Goal: Task Accomplishment & Management: Manage account settings

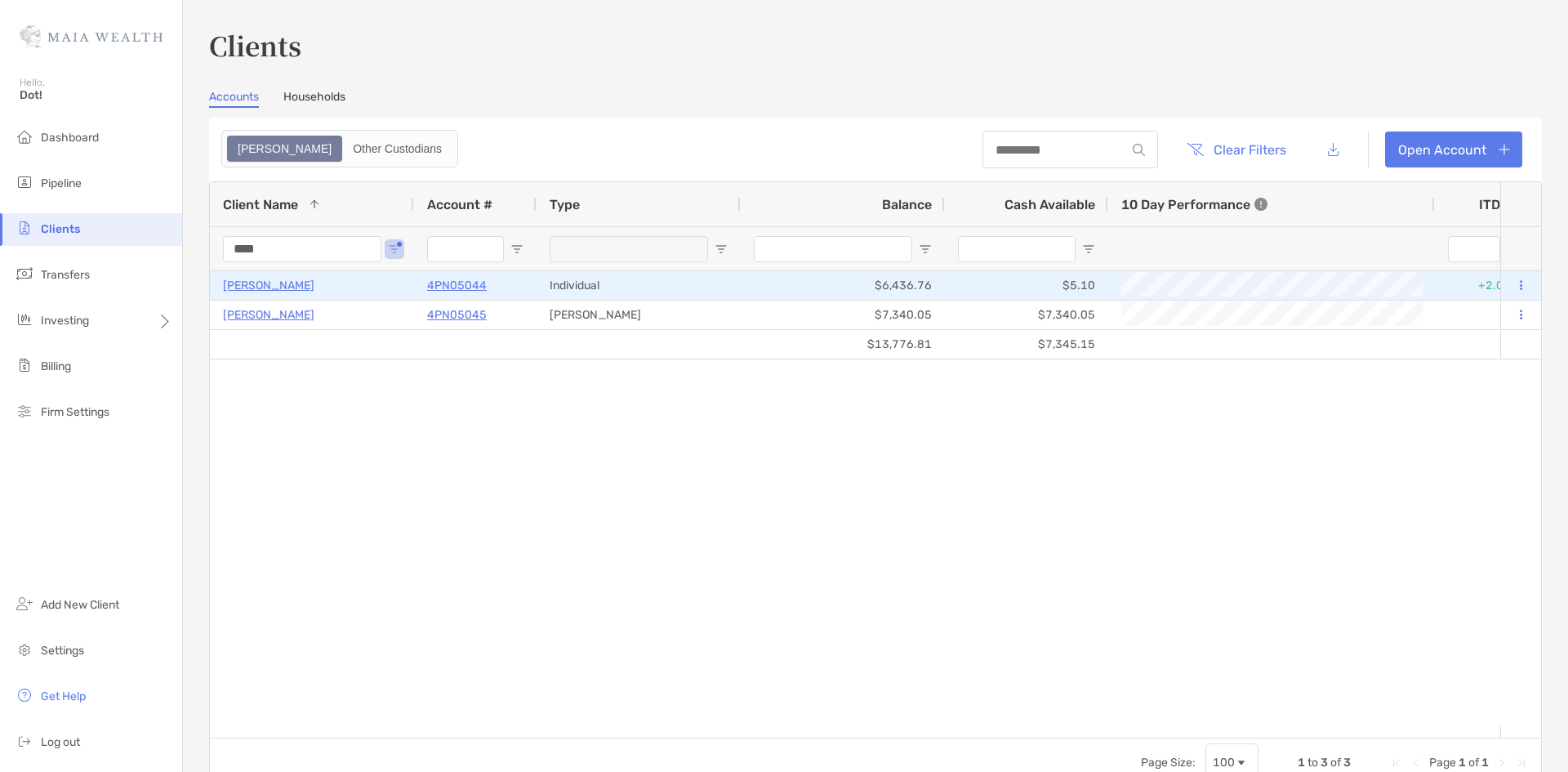
click at [443, 288] on p "4PN05044" at bounding box center [457, 285] width 60 height 21
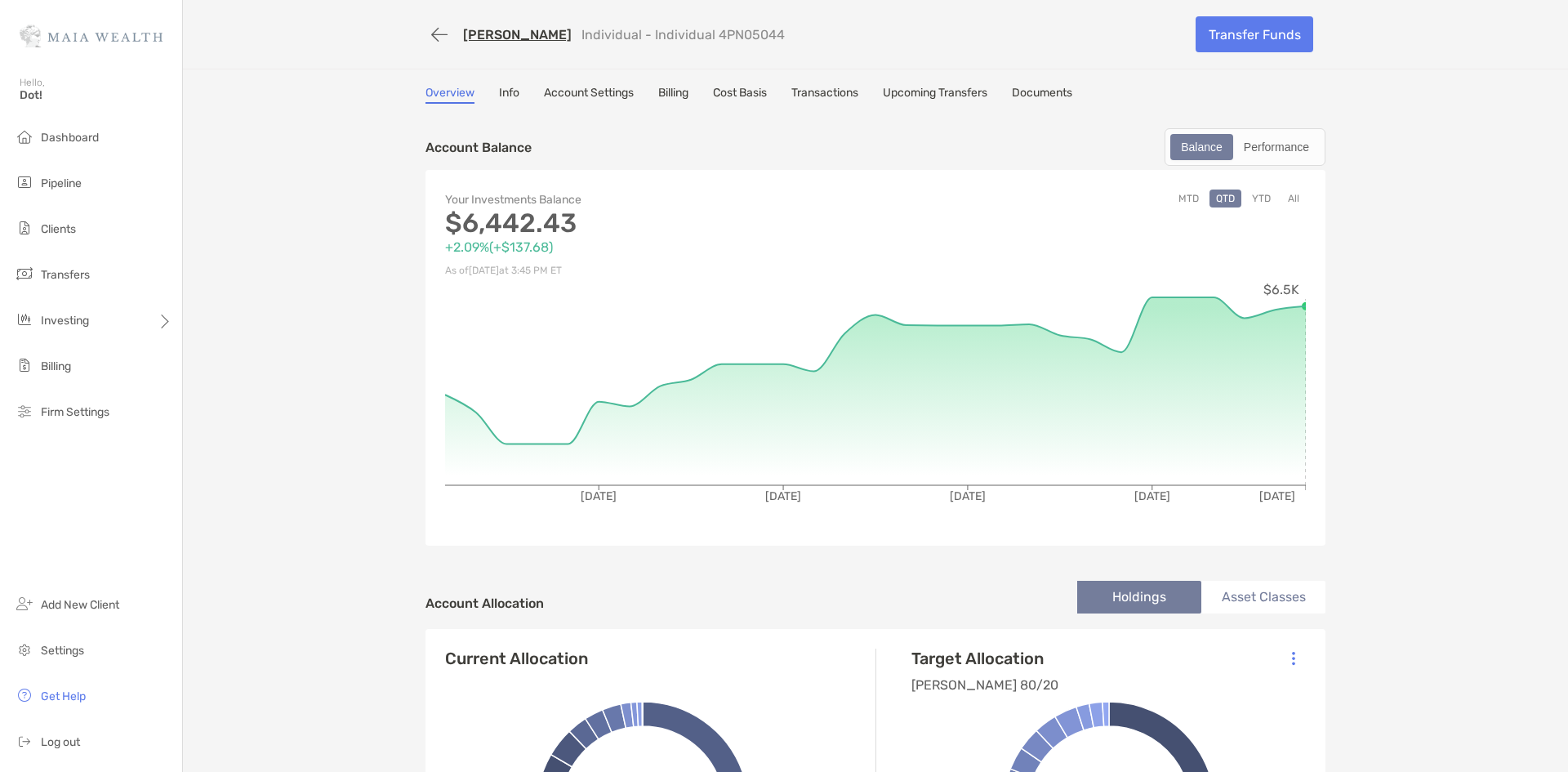
click at [832, 90] on link "Transactions" at bounding box center [825, 95] width 67 height 18
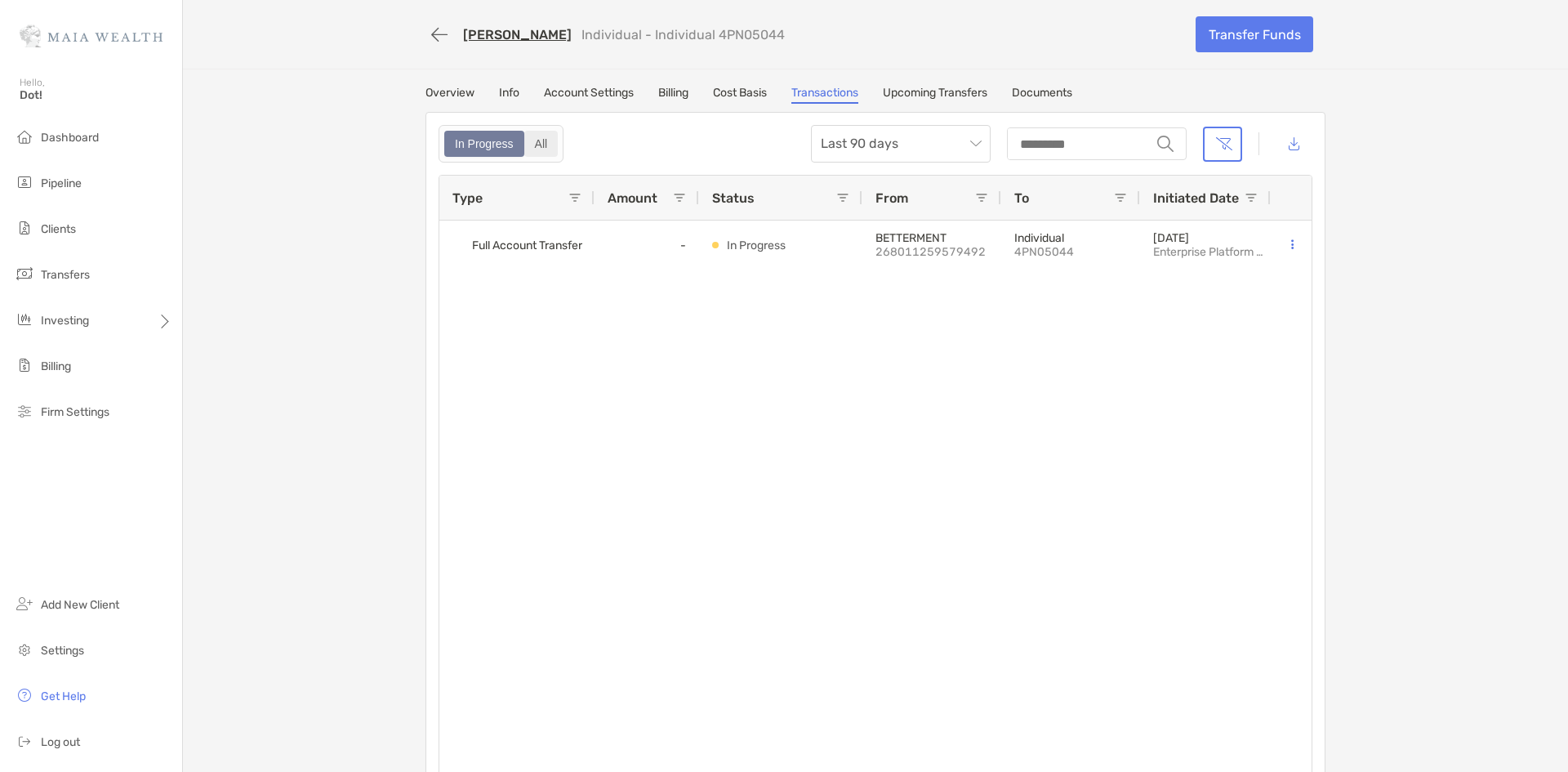
click at [540, 134] on div "All" at bounding box center [541, 144] width 31 height 23
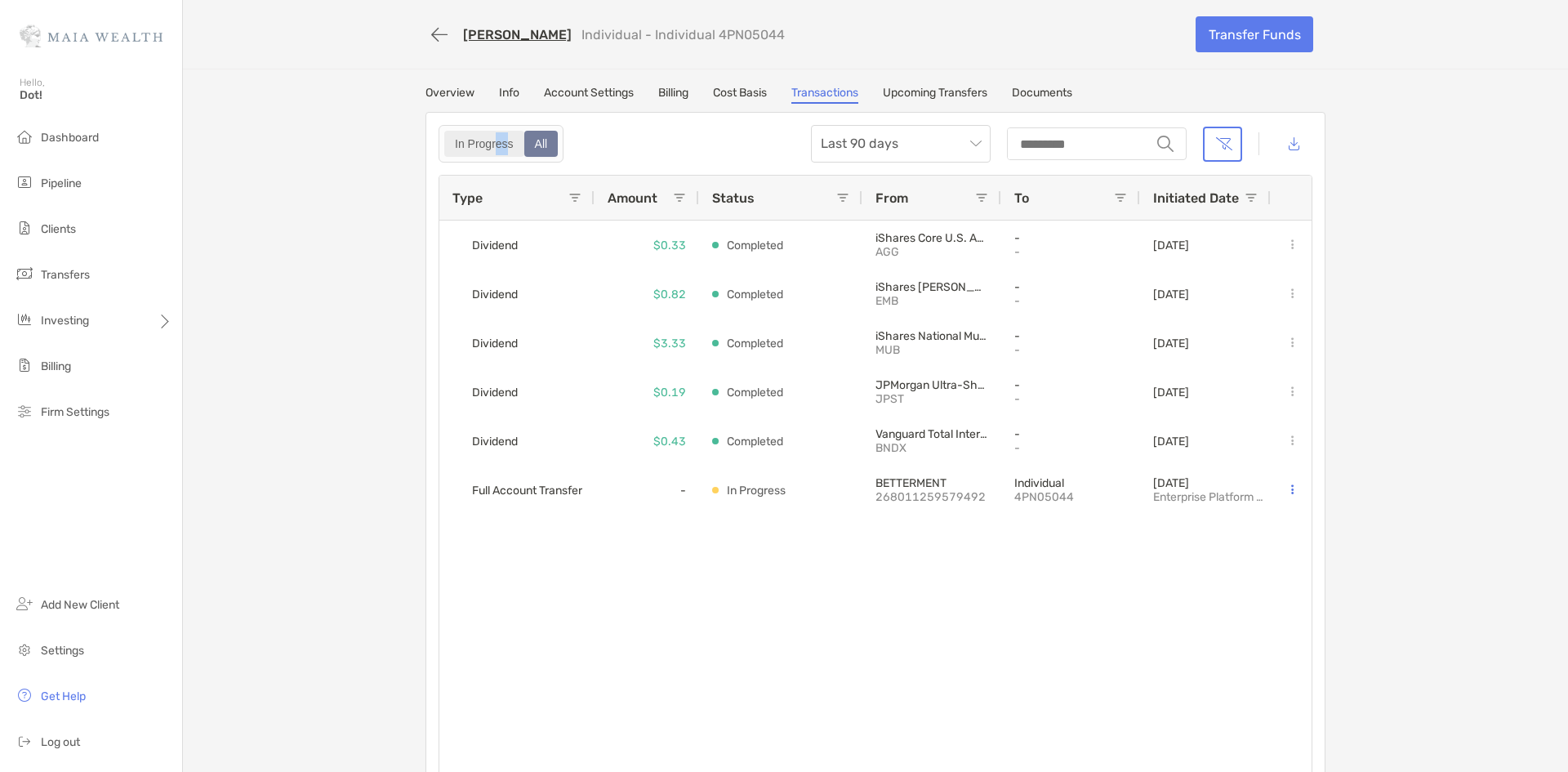
click at [490, 135] on label "In Progress" at bounding box center [484, 143] width 80 height 26
click at [493, 138] on div "In Progress" at bounding box center [484, 144] width 77 height 23
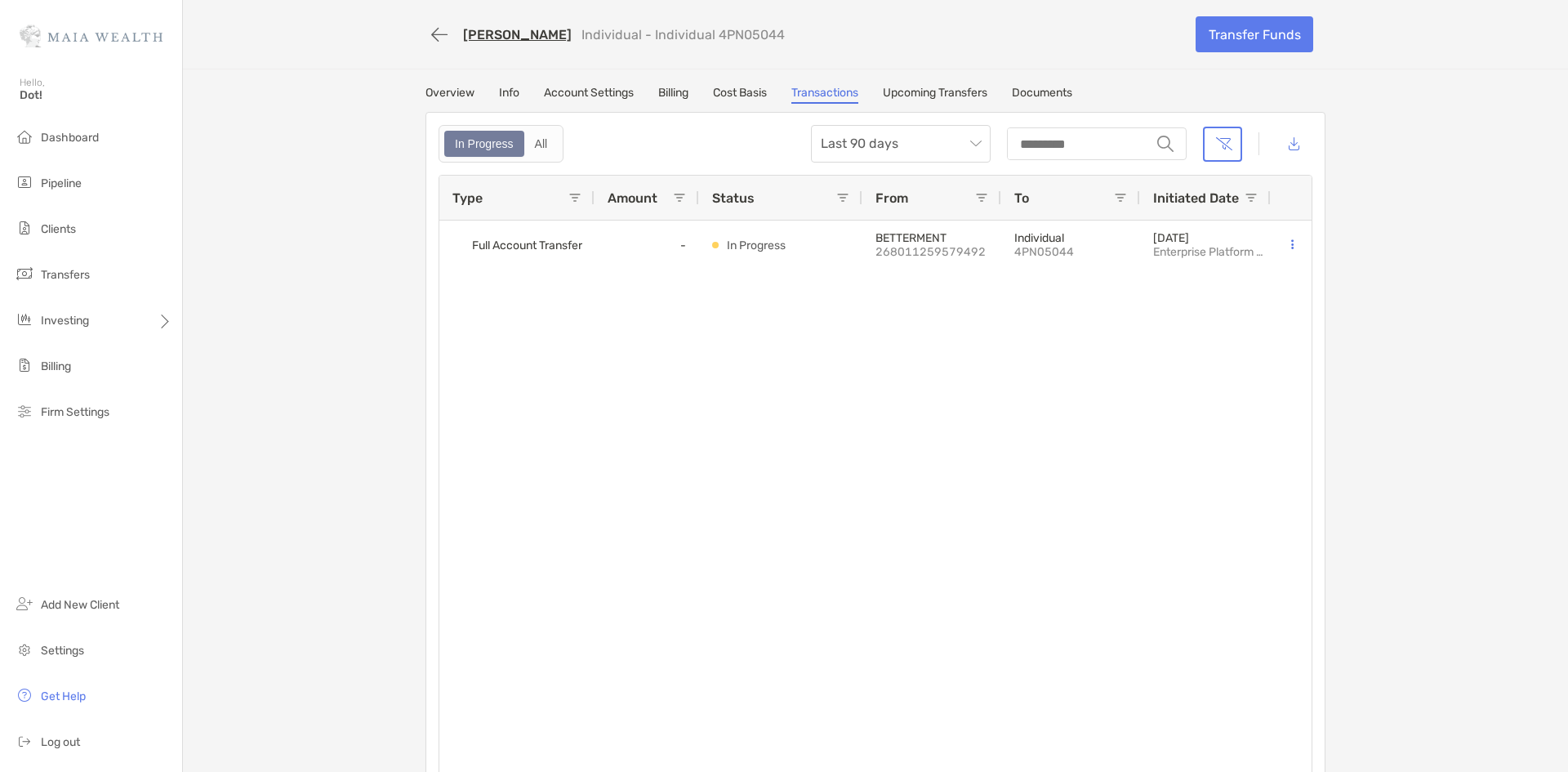
click at [376, 167] on div "[PERSON_NAME] Individual - Individual 4PN05044 Transfer Funds Overview Info Acc…" at bounding box center [876, 398] width 1385 height 796
click at [524, 109] on div "Overview Info Account Settings Billing Cost Basis Transactions Upcoming Transfe…" at bounding box center [876, 441] width 933 height 710
drag, startPoint x: 549, startPoint y: 81, endPoint x: 564, endPoint y: 80, distance: 15.0
click at [564, 80] on div "[PERSON_NAME] Individual - Individual 4PN05044 Transfer Funds Overview Info Acc…" at bounding box center [876, 398] width 1385 height 796
click at [715, 84] on div "[PERSON_NAME] Individual - Individual 4PN05044 Transfer Funds Overview Info Acc…" at bounding box center [876, 398] width 1385 height 796
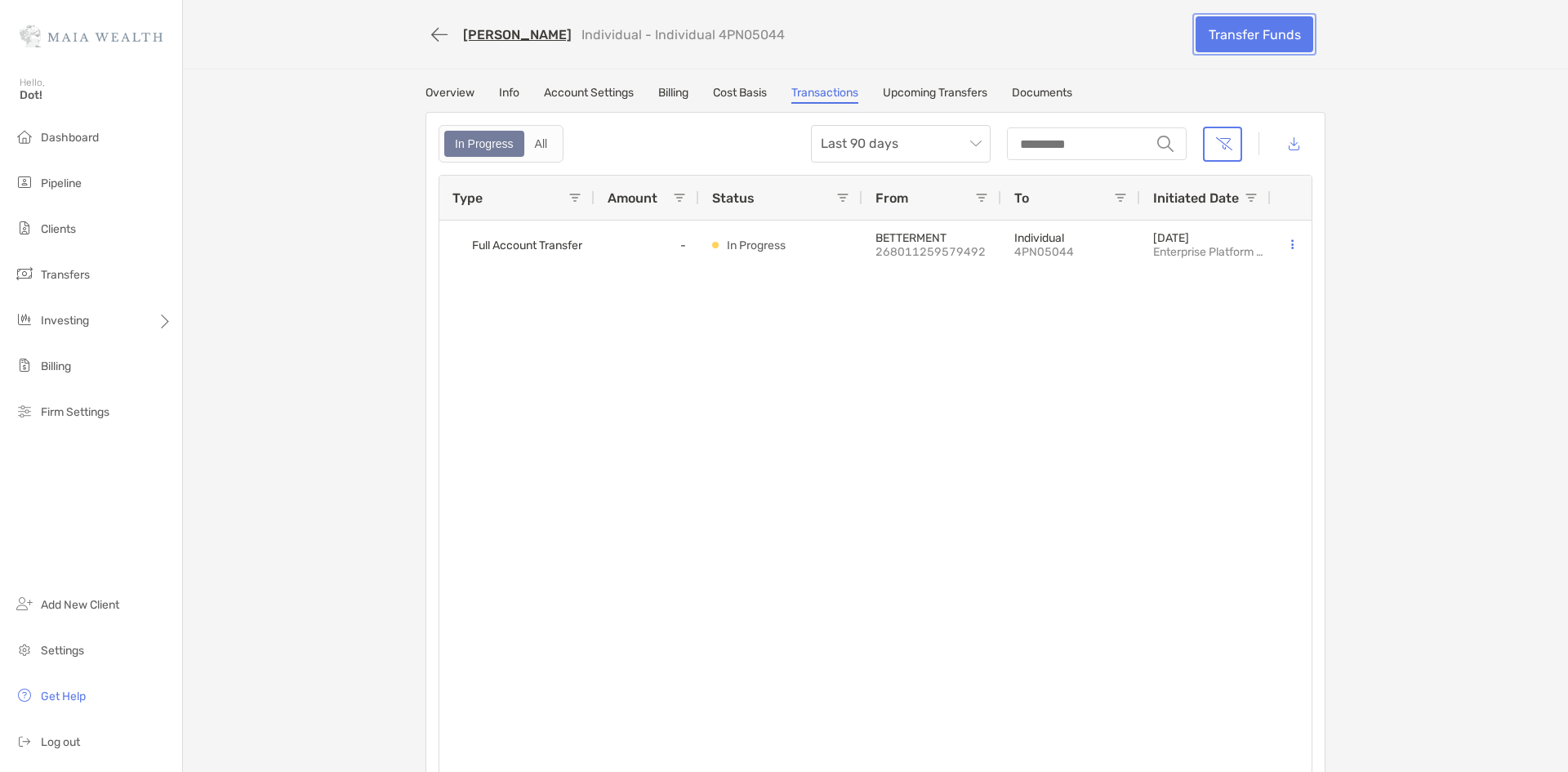
click at [1230, 27] on link "Transfer Funds" at bounding box center [1254, 34] width 118 height 36
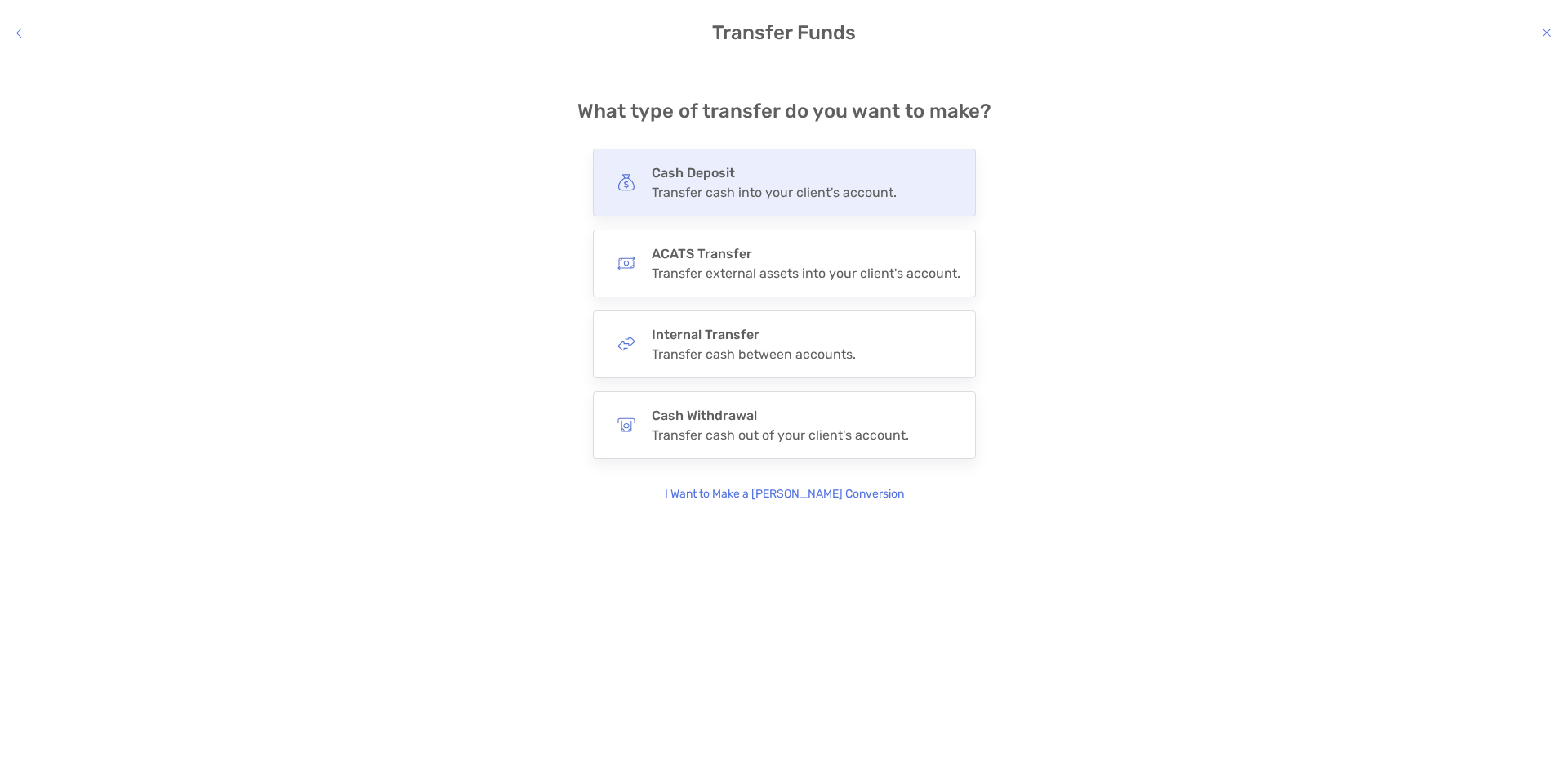
click at [709, 196] on div "Transfer cash into your client's account." at bounding box center [774, 192] width 245 height 15
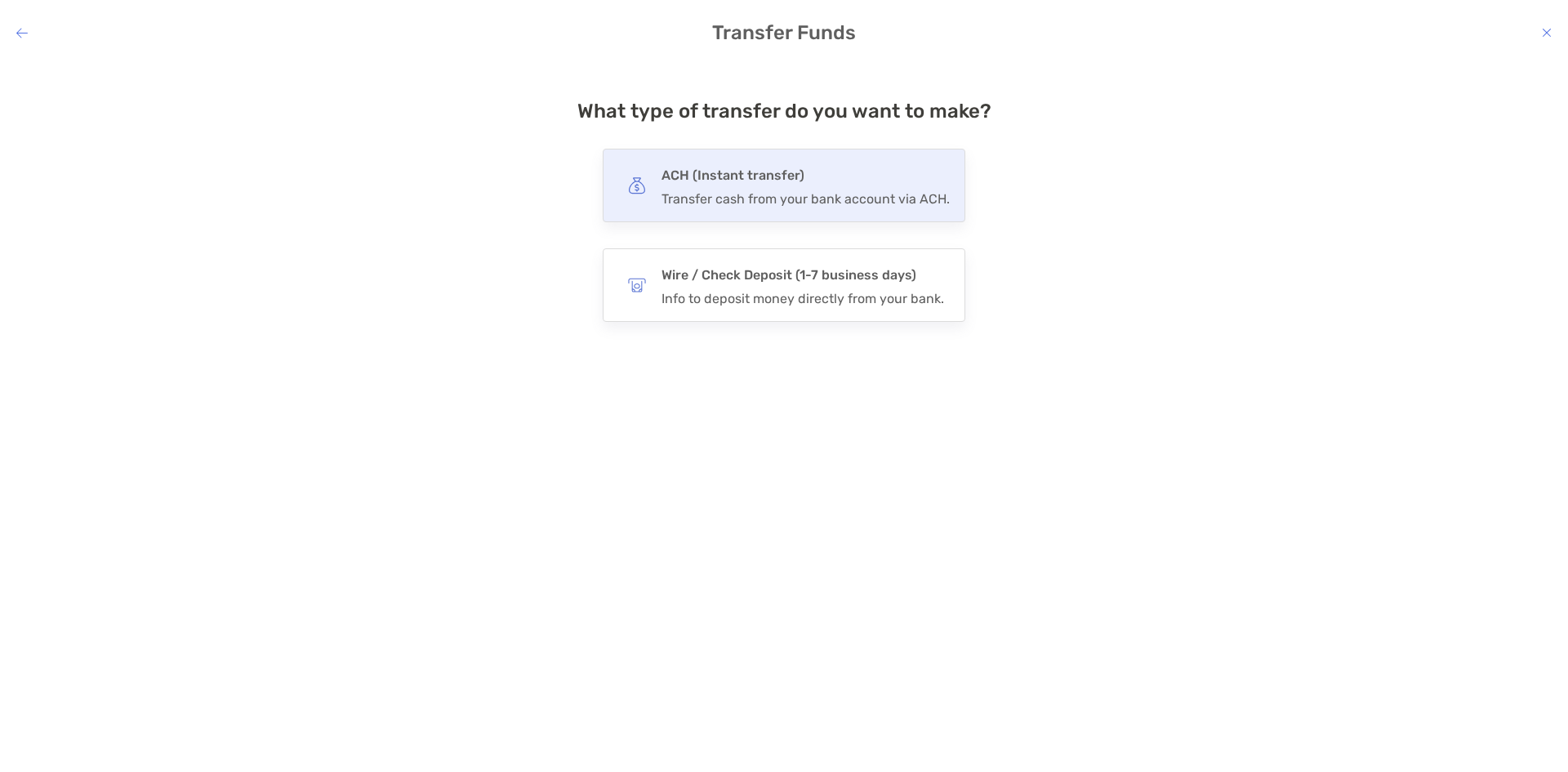
click at [773, 193] on div "Transfer cash from your bank account via ACH." at bounding box center [805, 198] width 289 height 15
click at [0, 0] on input "***" at bounding box center [0, 0] width 0 height 0
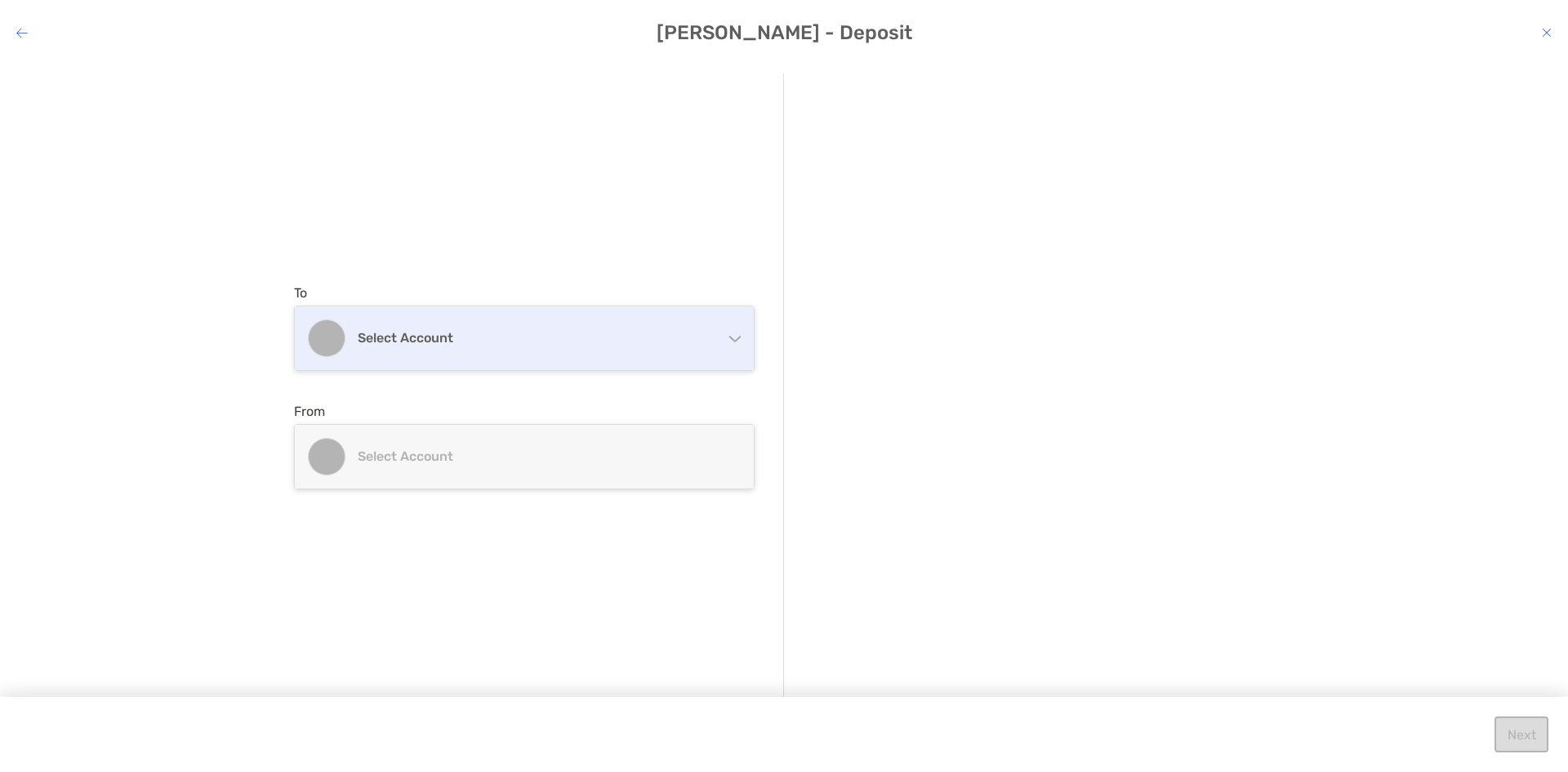
click at [503, 351] on div "Select account" at bounding box center [524, 338] width 459 height 63
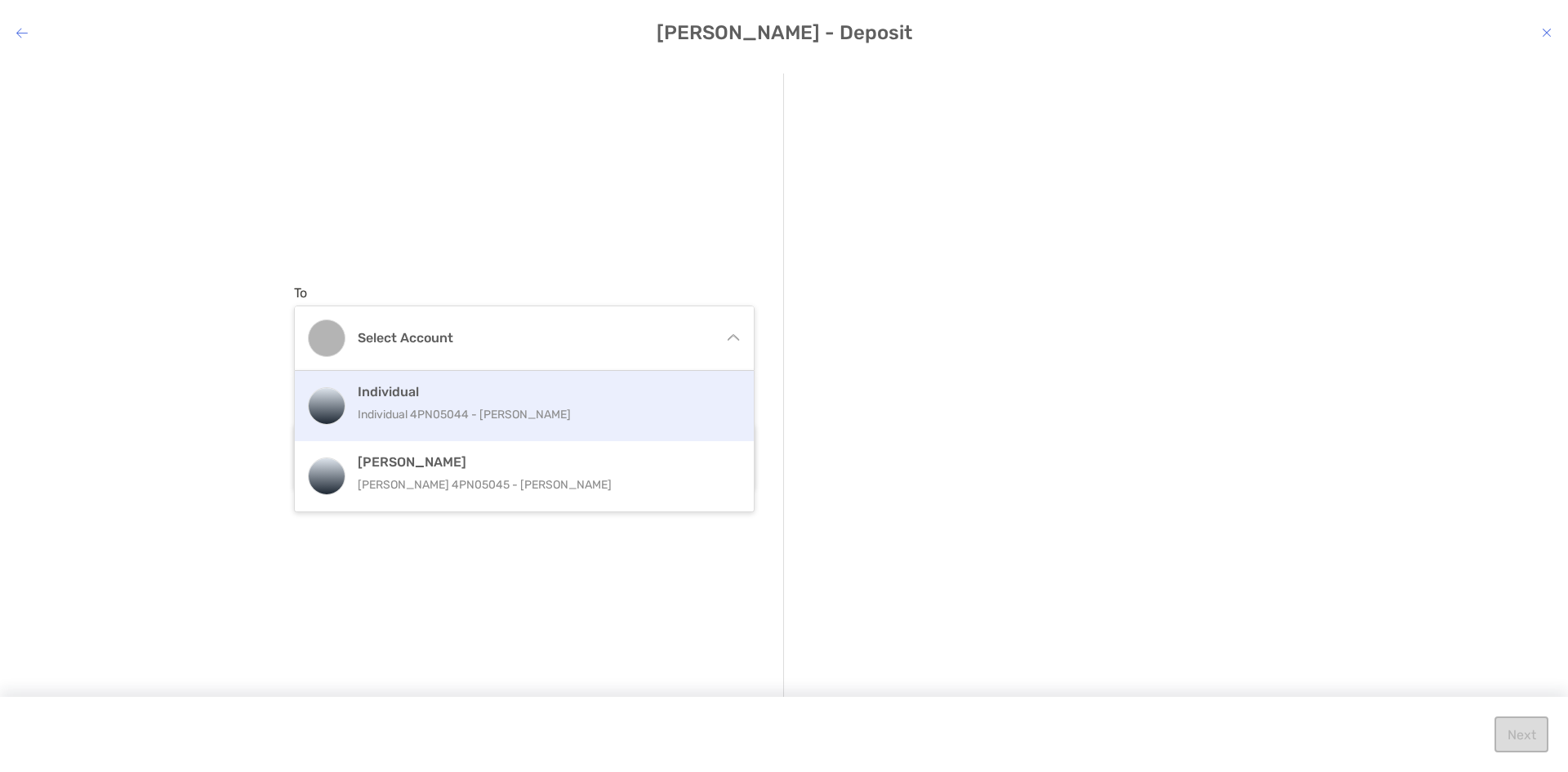
click at [360, 432] on div "Individual Individual 4PN05044 - [PERSON_NAME]" at bounding box center [524, 406] width 459 height 71
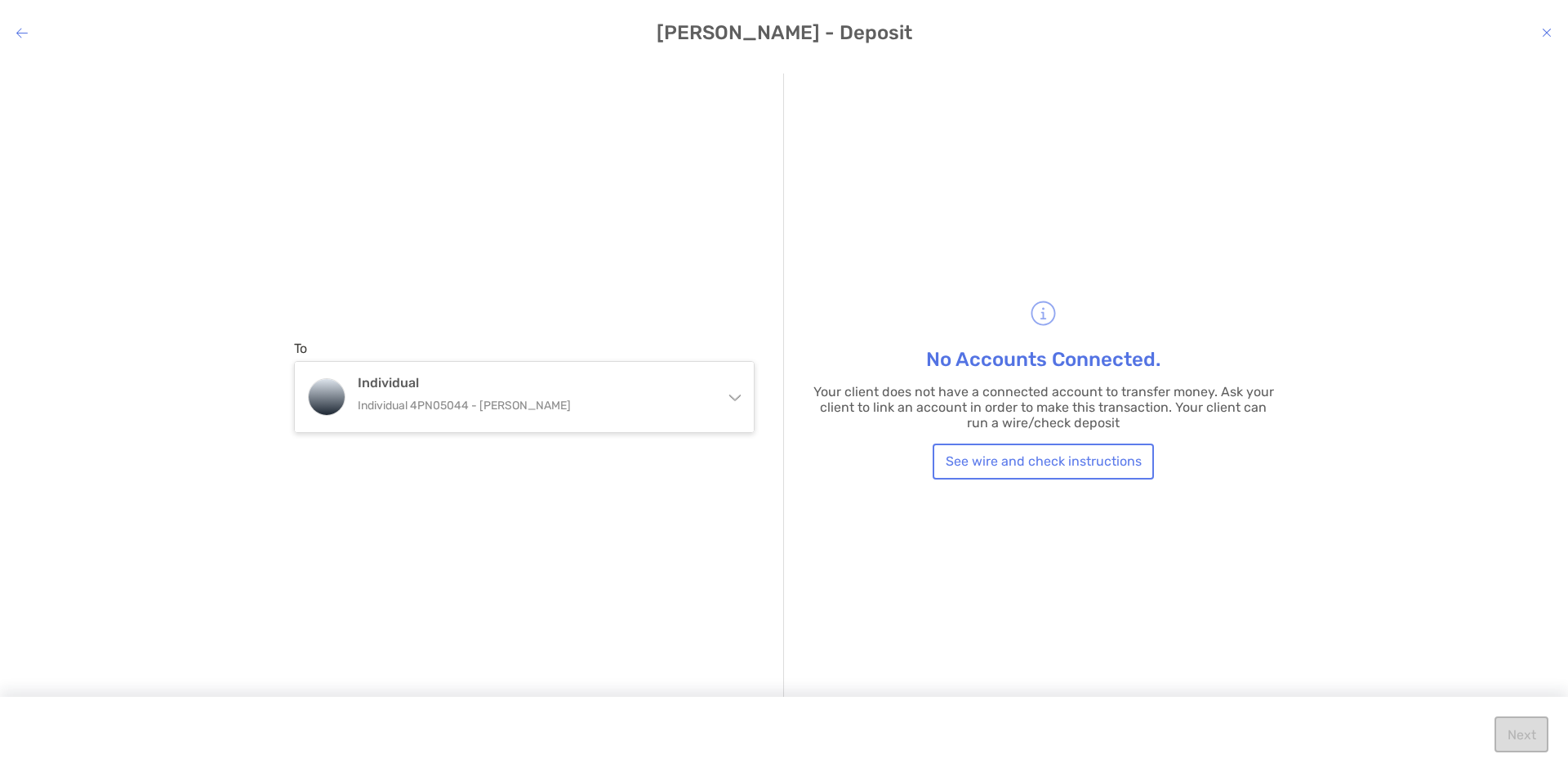
click at [1547, 29] on icon "modal" at bounding box center [1546, 32] width 10 height 13
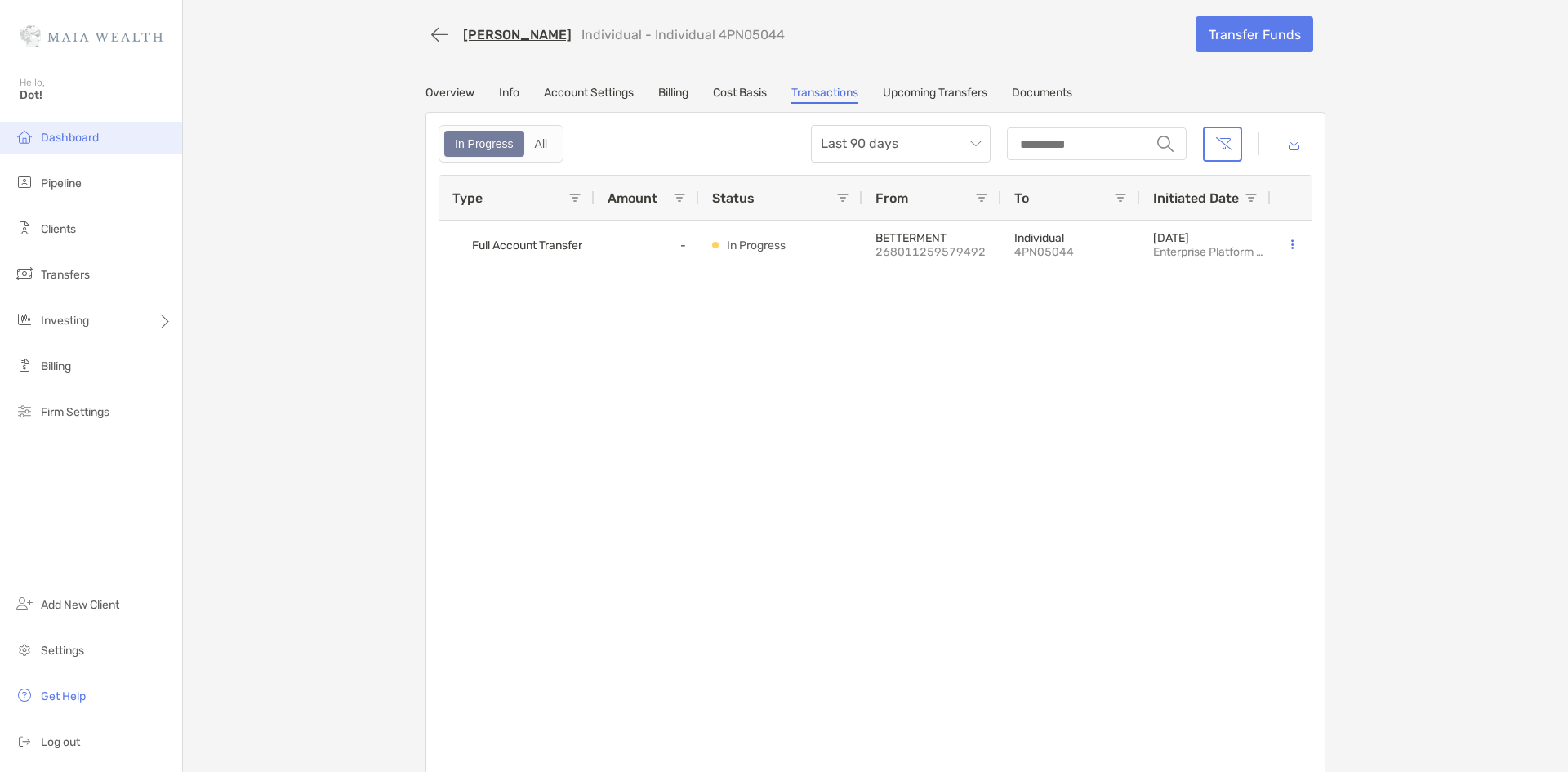
click at [93, 129] on li "Dashboard" at bounding box center [91, 138] width 182 height 33
click at [442, 104] on div "Overview Info Account Settings Billing Cost Basis Transactions Upcoming Transfe…" at bounding box center [876, 441] width 933 height 710
click at [443, 96] on link "Overview" at bounding box center [449, 95] width 49 height 18
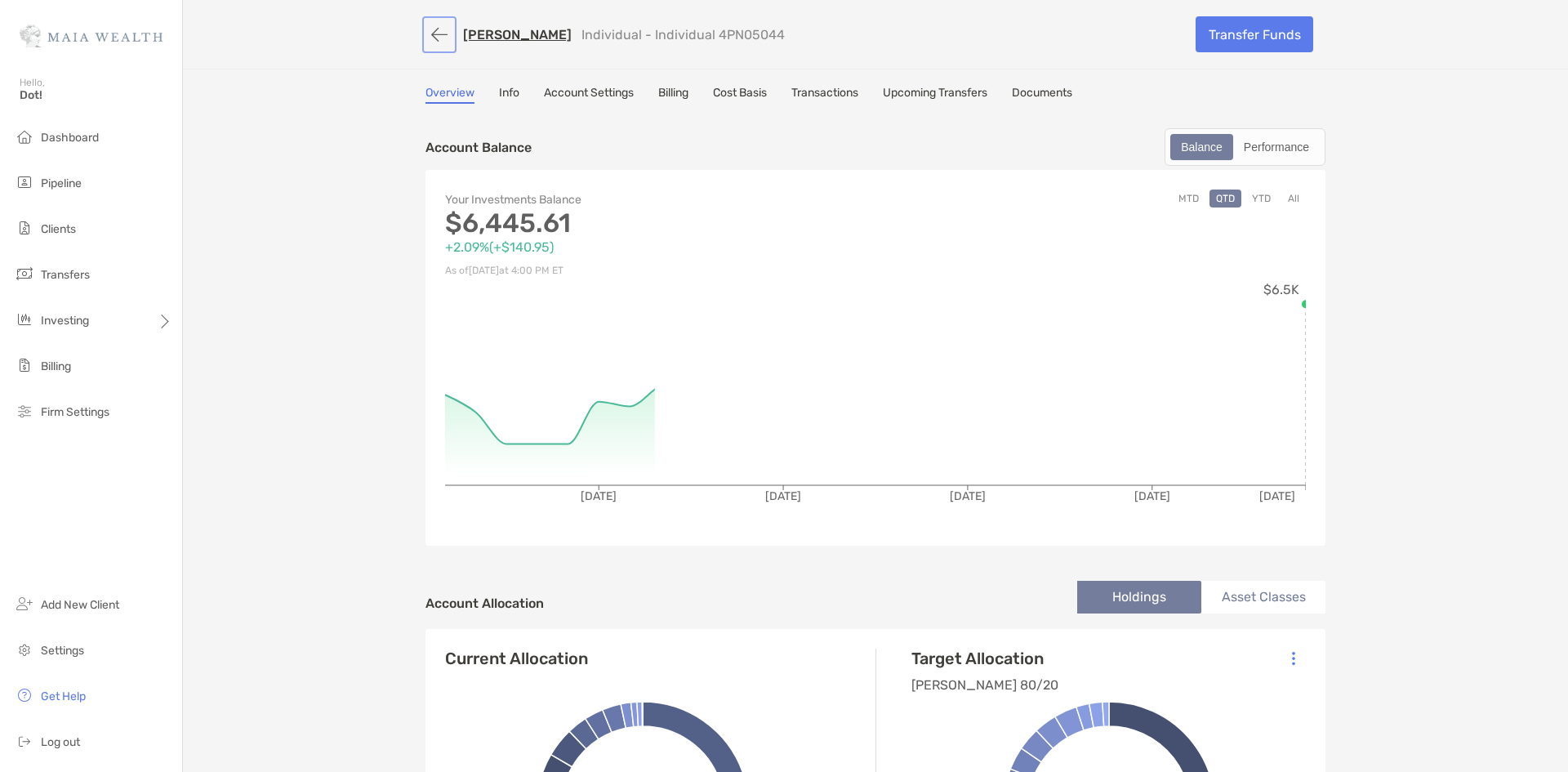
click at [429, 33] on button "button" at bounding box center [439, 35] width 28 height 30
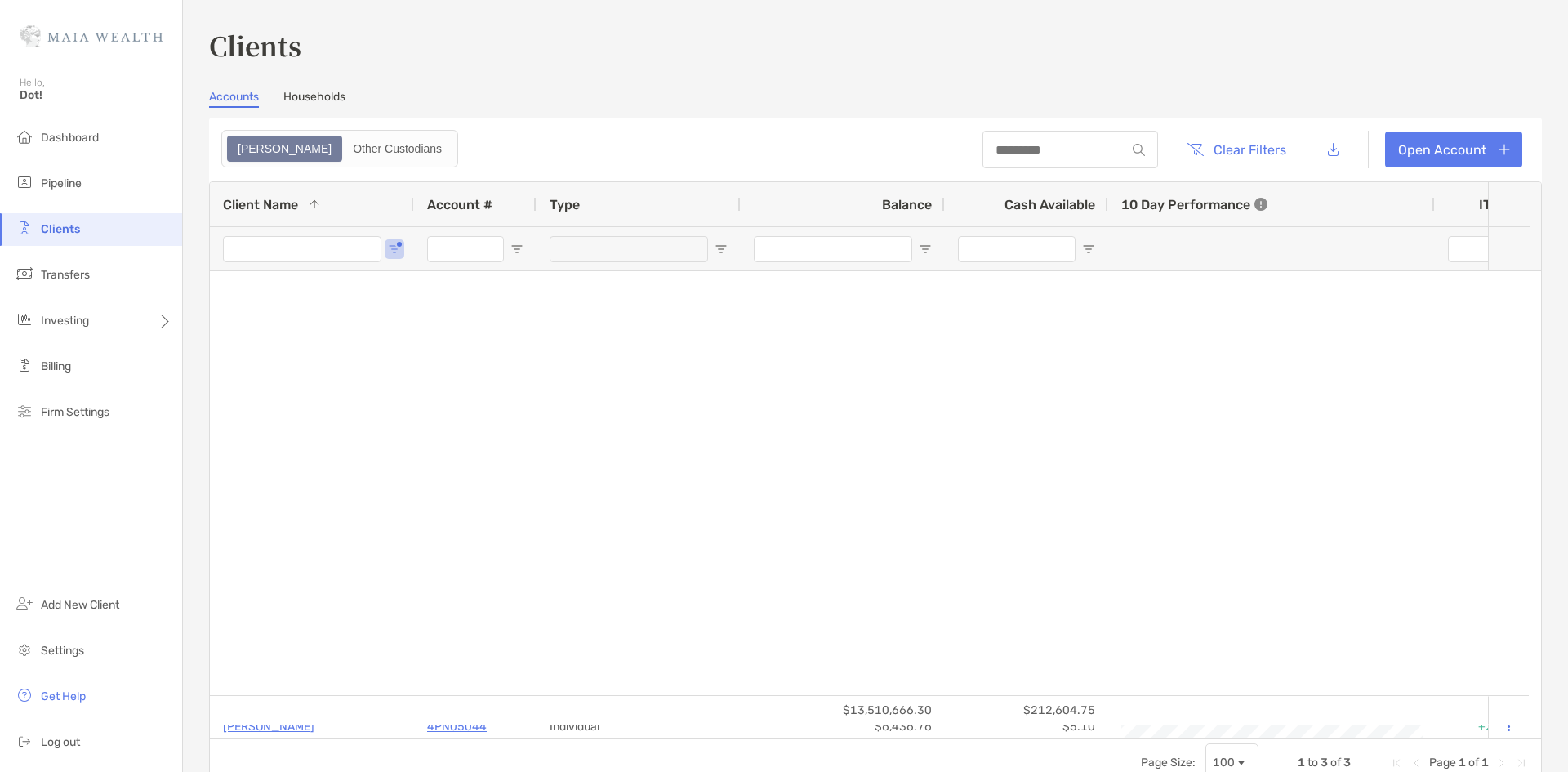
type input "****"
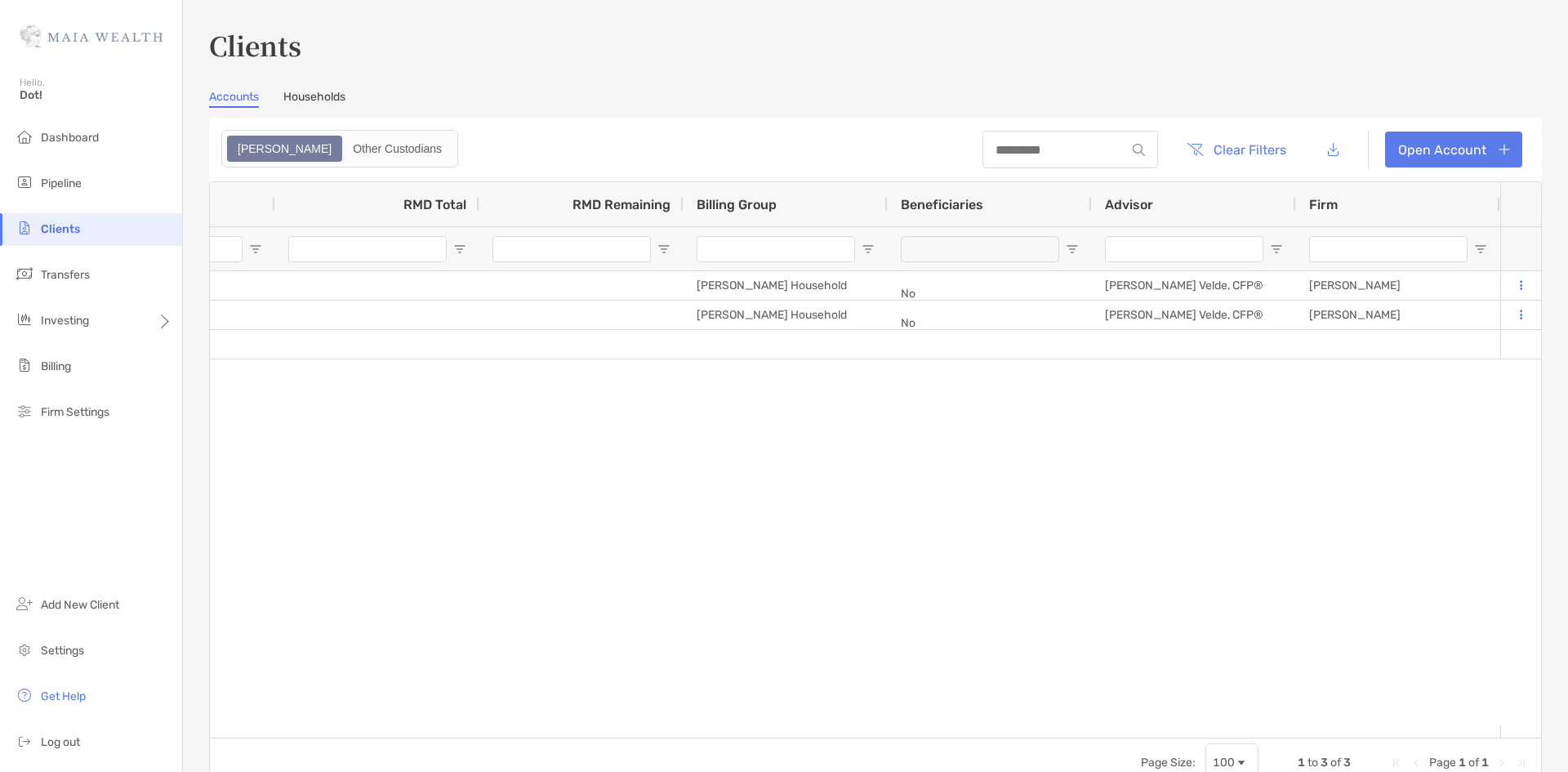
drag, startPoint x: 668, startPoint y: 208, endPoint x: 549, endPoint y: 209, distance: 119.0
click at [577, 210] on div "RMD Remaining" at bounding box center [581, 204] width 204 height 44
drag, startPoint x: 466, startPoint y: 207, endPoint x: 231, endPoint y: 247, distance: 238.4
